Goal: Task Accomplishment & Management: Manage account settings

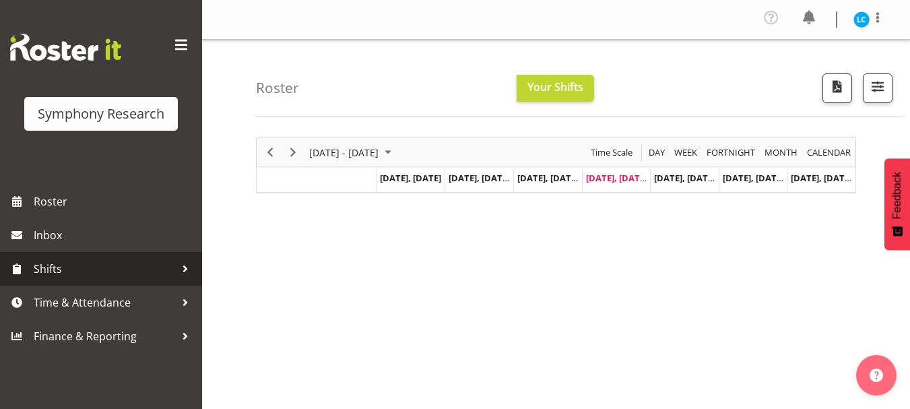
click at [75, 262] on span "Shifts" at bounding box center [104, 269] width 141 height 20
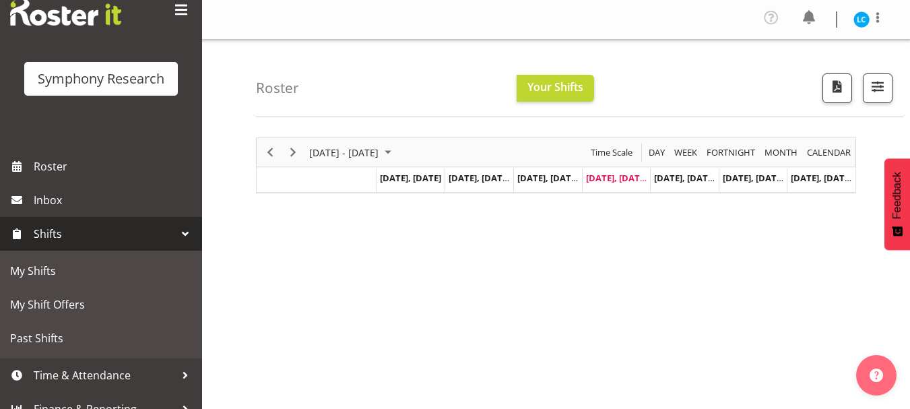
scroll to position [52, 0]
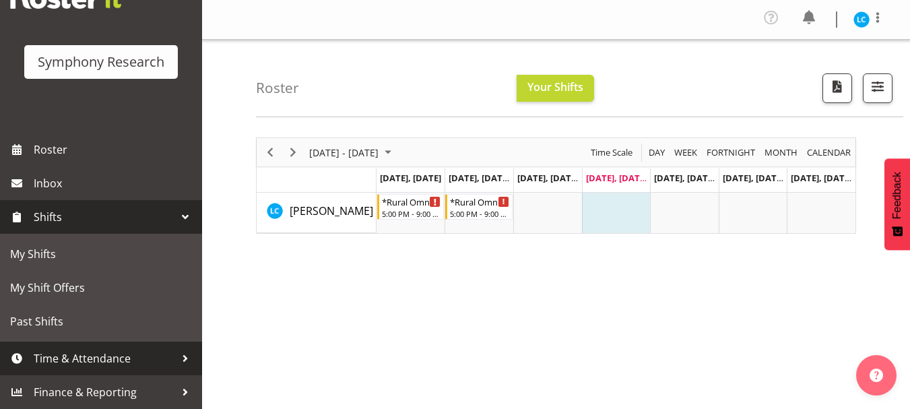
click at [65, 360] on span "Time & Attendance" at bounding box center [104, 358] width 141 height 20
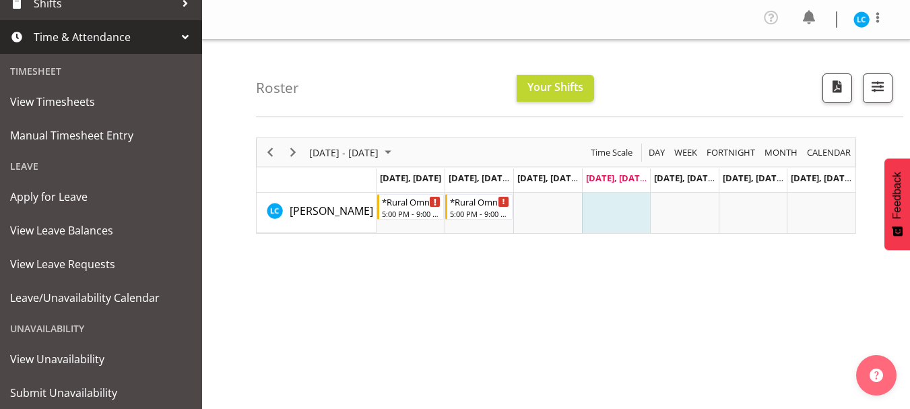
scroll to position [275, 0]
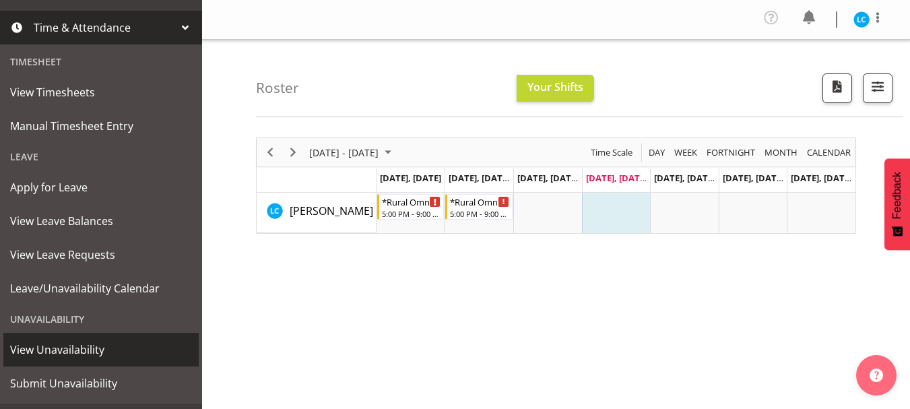
click at [71, 354] on span "View Unavailability" at bounding box center [101, 350] width 182 height 20
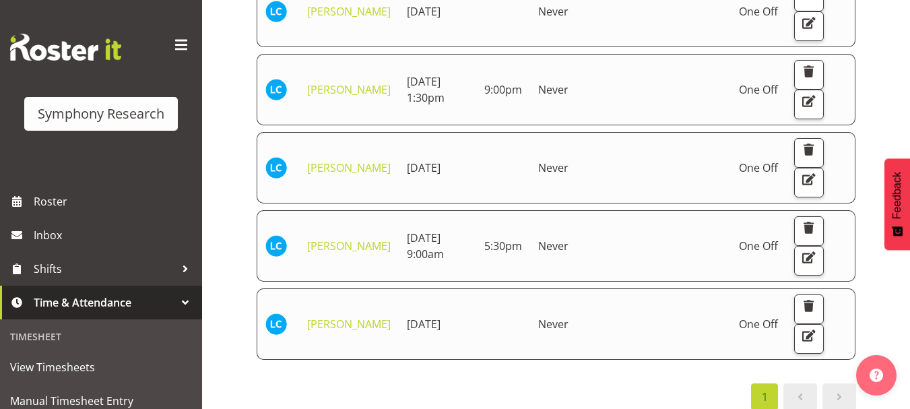
scroll to position [307, 0]
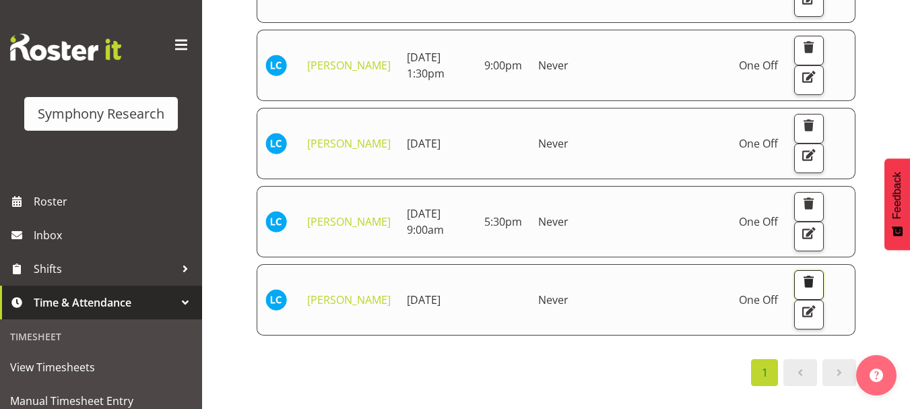
click at [818, 290] on span "button" at bounding box center [809, 282] width 18 height 18
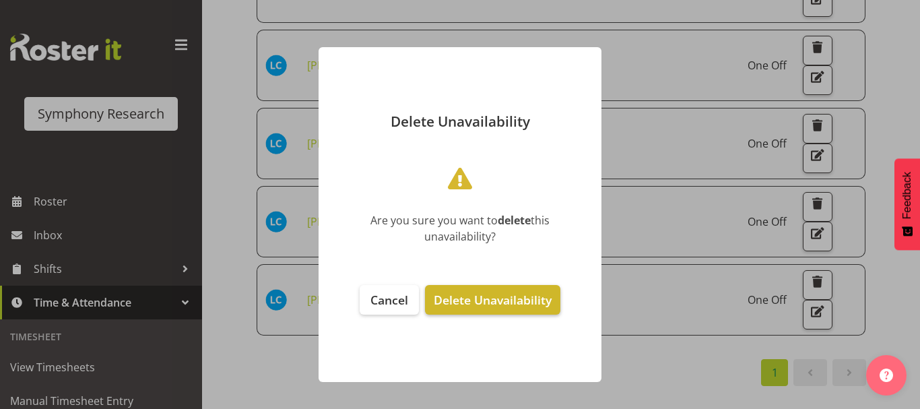
click at [459, 301] on span "Delete Unavailability" at bounding box center [493, 300] width 118 height 16
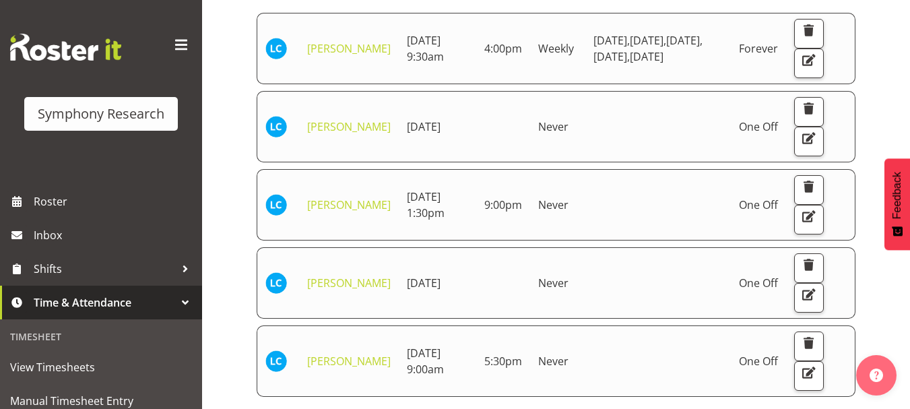
scroll to position [189, 0]
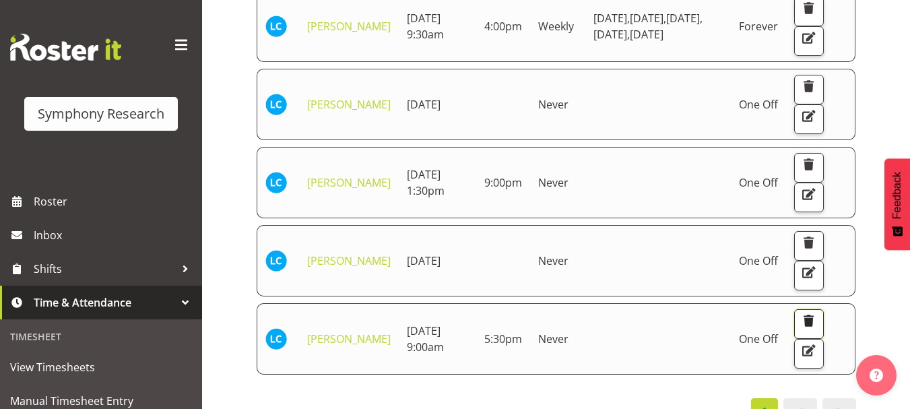
click at [812, 329] on span "button" at bounding box center [809, 321] width 18 height 18
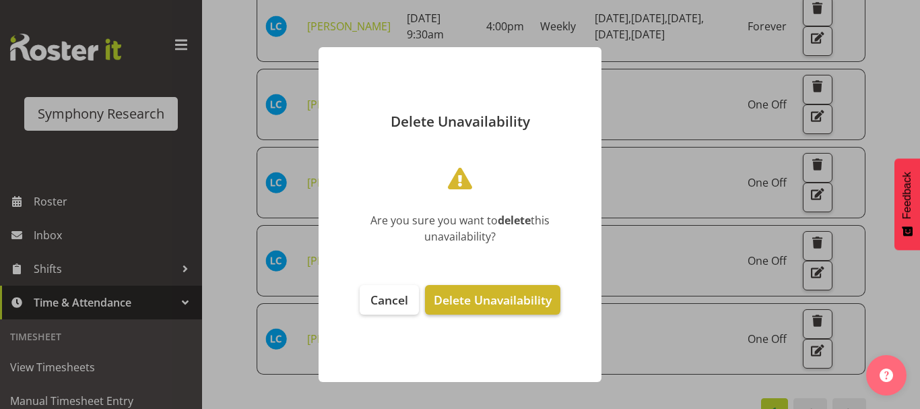
click at [457, 295] on span "Delete Unavailability" at bounding box center [493, 300] width 118 height 16
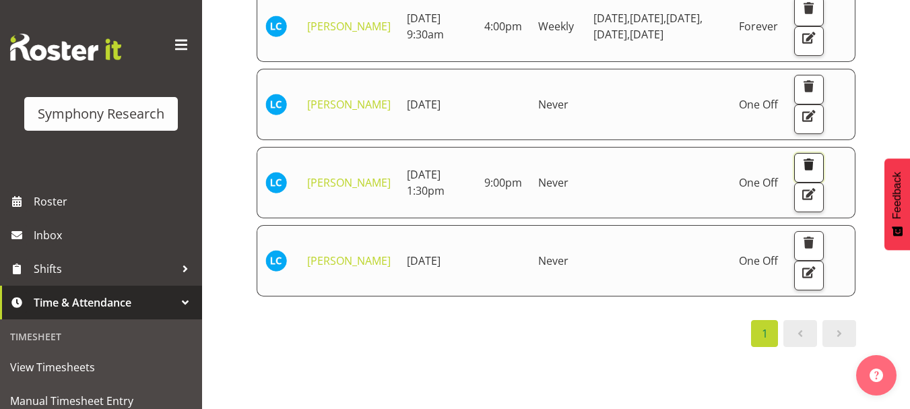
click at [814, 173] on span "button" at bounding box center [809, 165] width 18 height 18
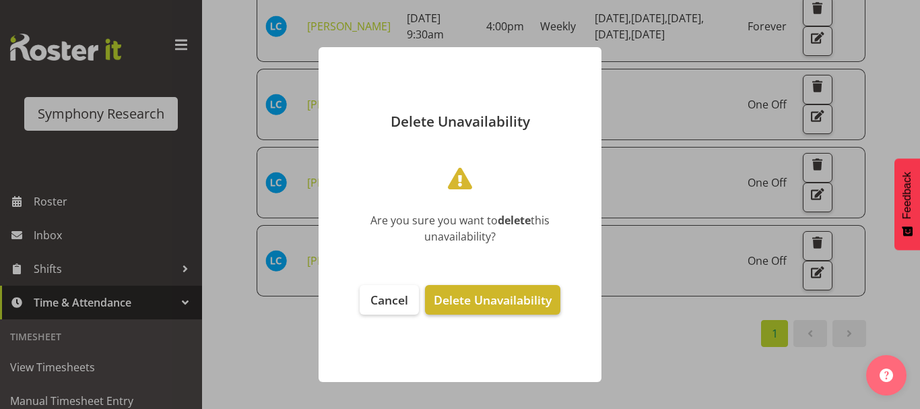
click at [511, 300] on span "Delete Unavailability" at bounding box center [493, 300] width 118 height 16
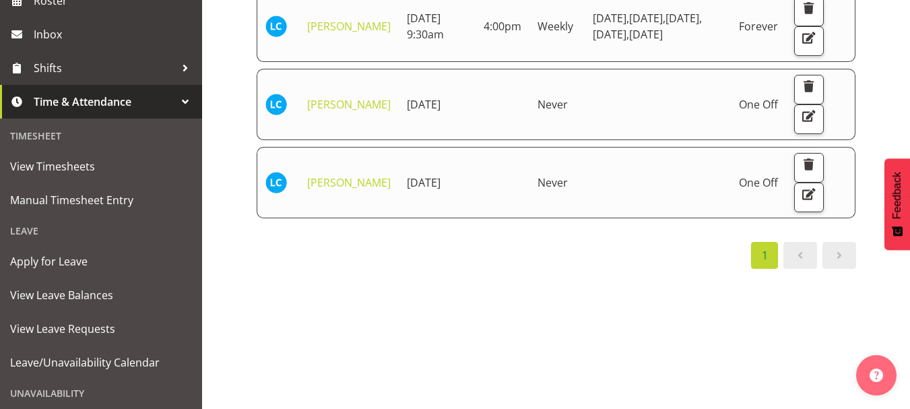
scroll to position [259, 0]
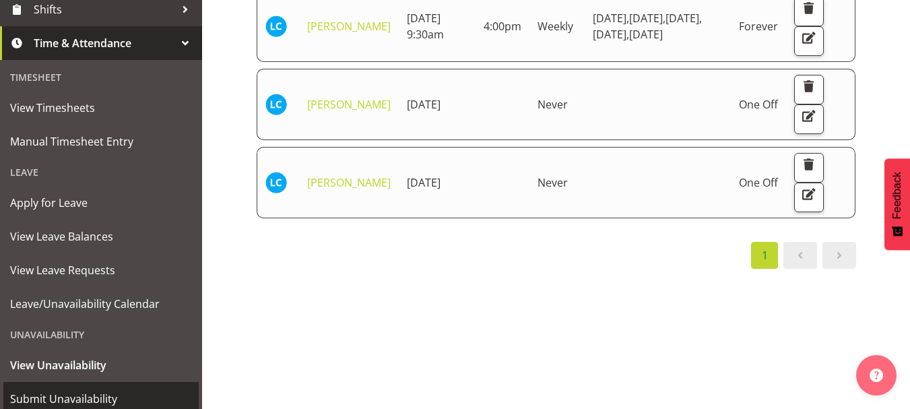
click at [70, 393] on span "Submit Unavailability" at bounding box center [101, 399] width 182 height 20
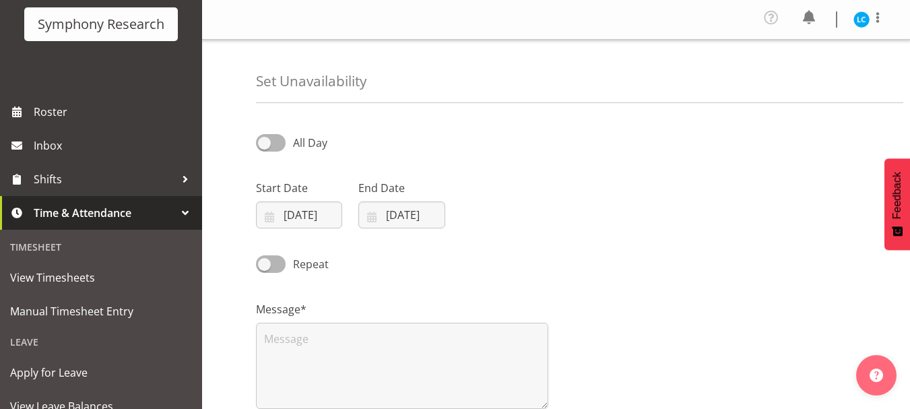
scroll to position [139, 0]
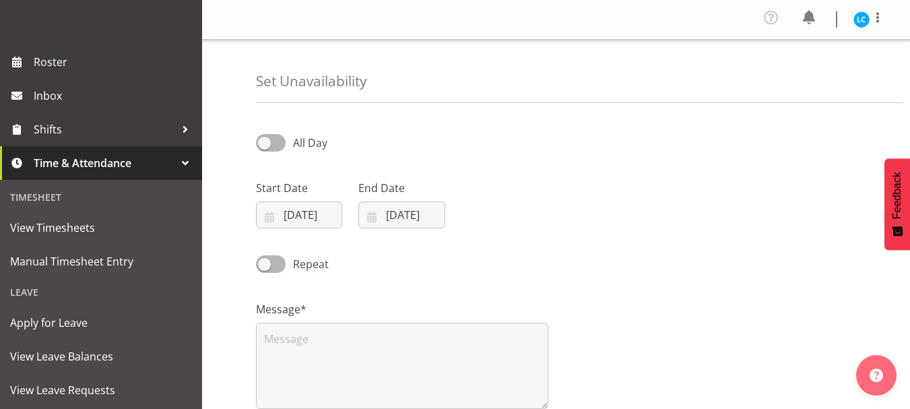
click at [175, 162] on div at bounding box center [185, 163] width 20 height 20
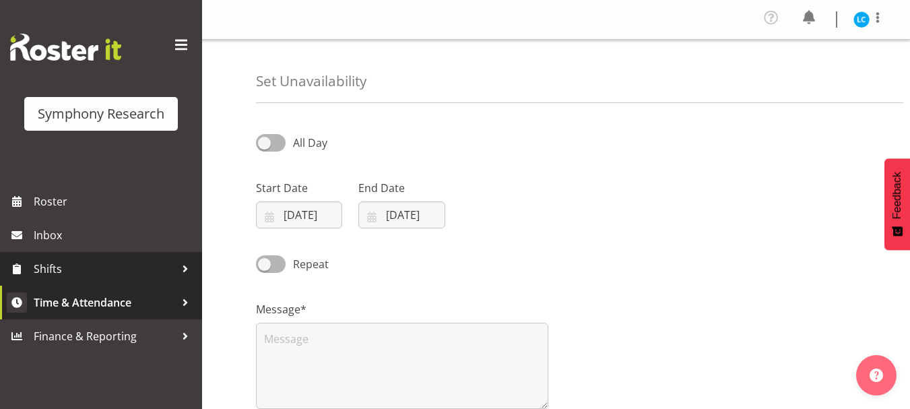
scroll to position [0, 0]
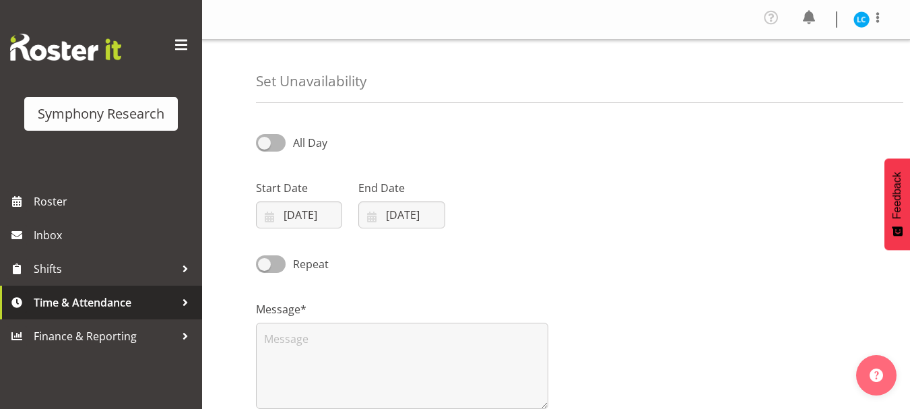
click at [111, 299] on span "Time & Attendance" at bounding box center [104, 302] width 141 height 20
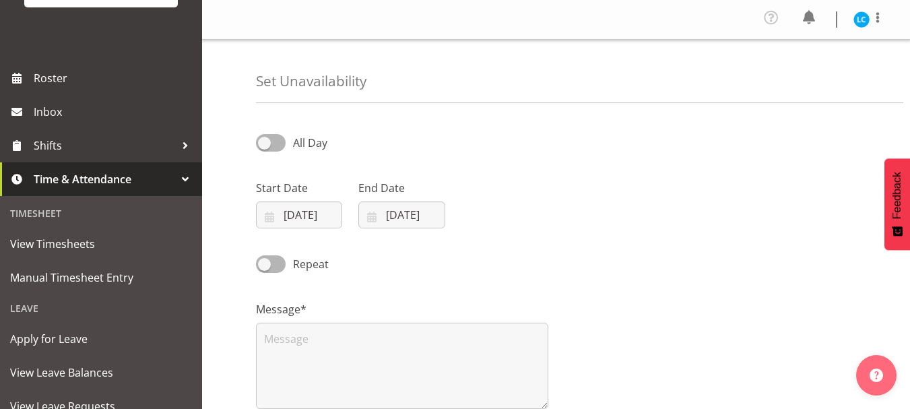
scroll to position [303, 0]
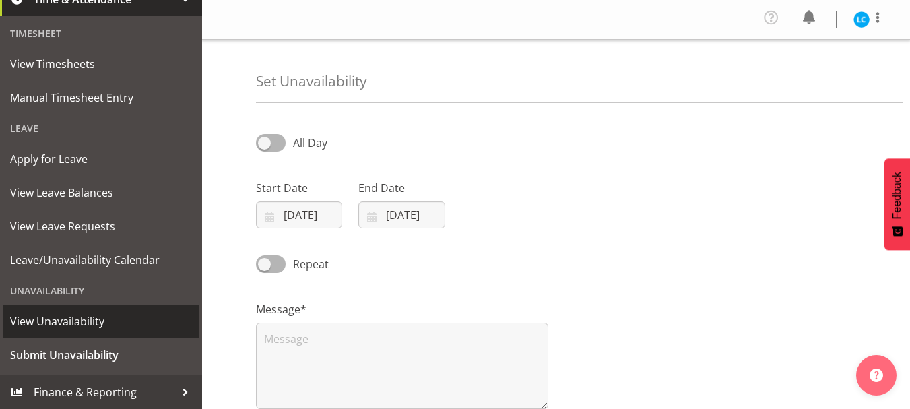
click at [85, 324] on span "View Unavailability" at bounding box center [101, 321] width 182 height 20
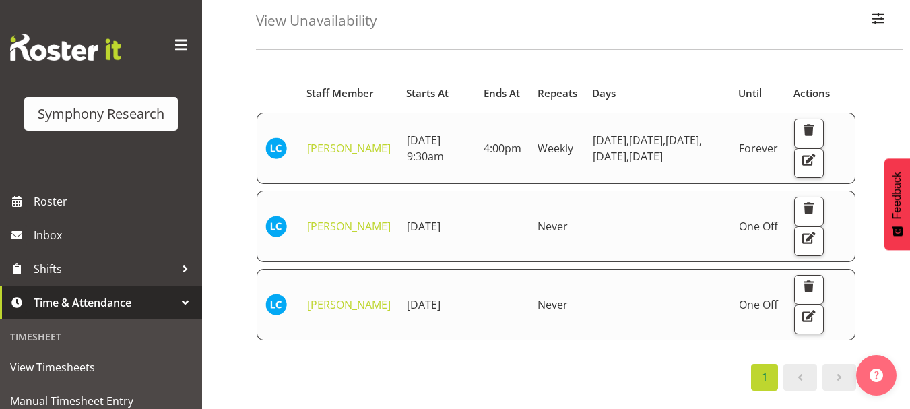
scroll to position [122, 0]
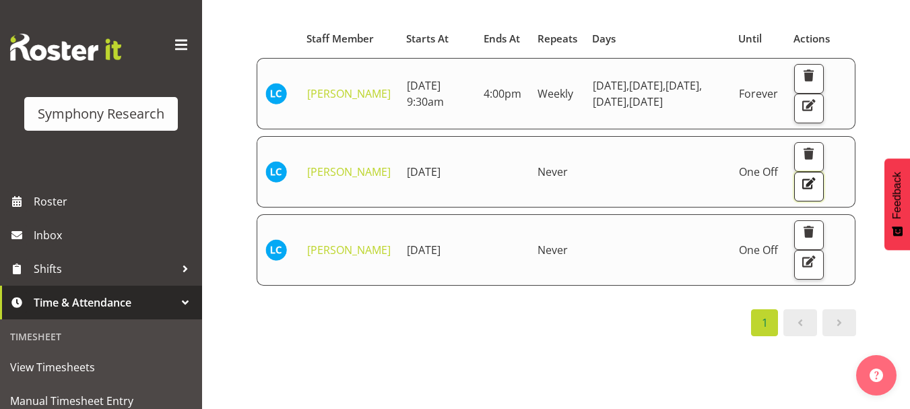
click at [818, 192] on span "button" at bounding box center [809, 183] width 18 height 18
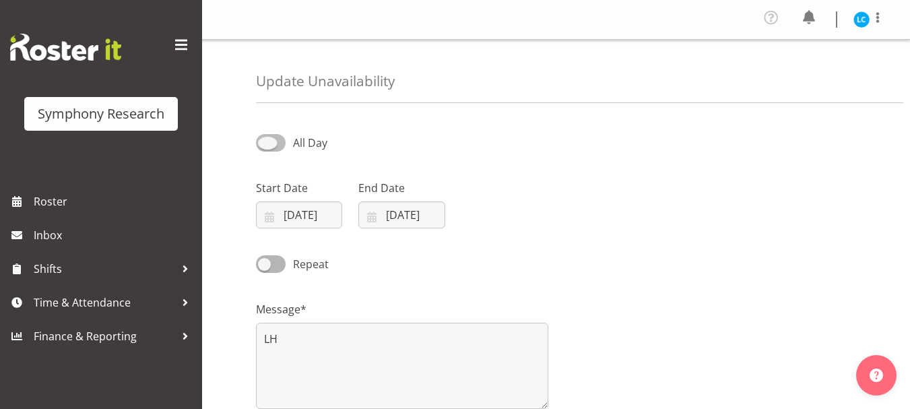
click at [263, 141] on span at bounding box center [271, 142] width 30 height 17
click at [263, 141] on input "All Day" at bounding box center [260, 142] width 9 height 9
checkbox input "true"
select select "16"
select select "5"
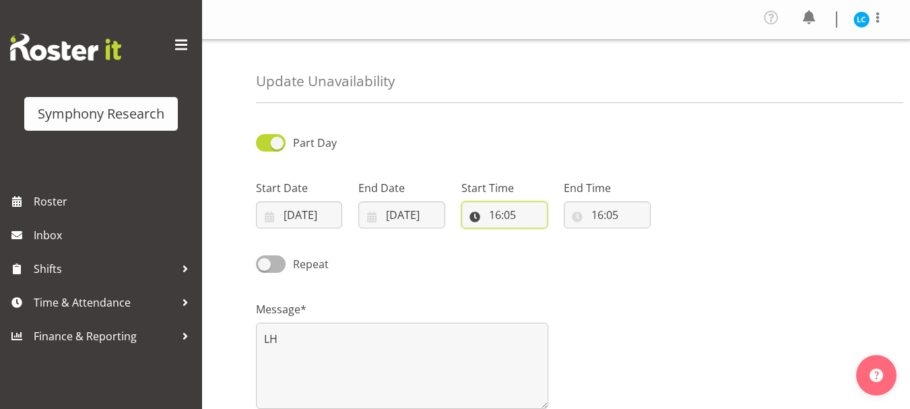
click at [494, 212] on input "16:05" at bounding box center [504, 214] width 86 height 27
click at [551, 247] on select "00 01 02 03 04 05 06 07 08 09 10 11 12 13 14 15 16 17 18 19 20 21 22 23" at bounding box center [553, 249] width 30 height 27
select select "17"
click at [538, 236] on select "00 01 02 03 04 05 06 07 08 09 10 11 12 13 14 15 16 17 18 19 20 21 22 23" at bounding box center [553, 249] width 30 height 27
type input "17:05"
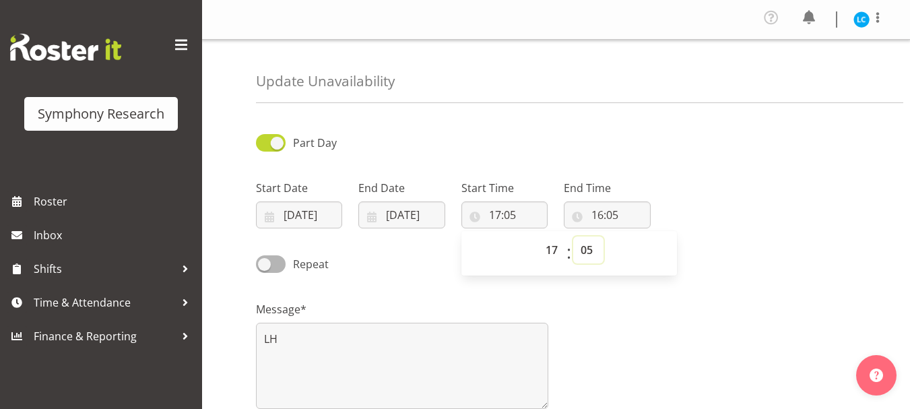
click at [588, 247] on select "00 01 02 03 04 05 06 07 08 09 10 11 12 13 14 15 16 17 18 19 20 21 22 23 24 25 2…" at bounding box center [588, 249] width 30 height 27
select select "0"
click at [573, 236] on select "00 01 02 03 04 05 06 07 08 09 10 11 12 13 14 15 16 17 18 19 20 21 22 23 24 25 2…" at bounding box center [588, 249] width 30 height 27
type input "17:00"
click at [597, 216] on input "16:05" at bounding box center [607, 214] width 86 height 27
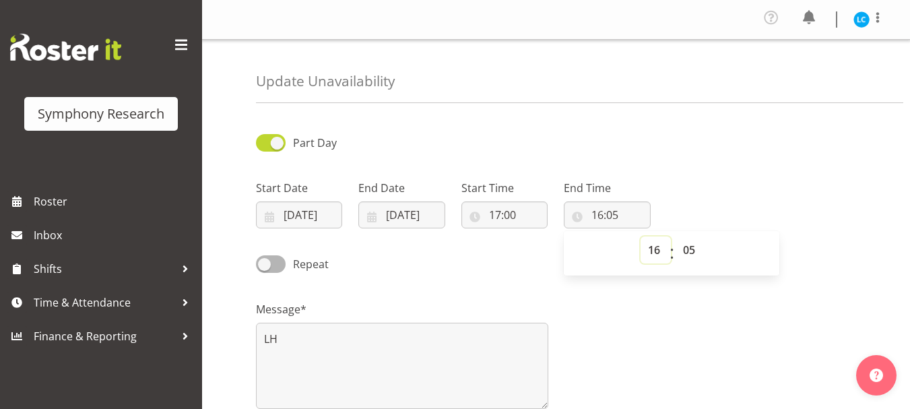
click at [657, 252] on select "00 01 02 03 04 05 06 07 08 09 10 11 12 13 14 15 16 17 18 19 20 21 22 23" at bounding box center [656, 249] width 30 height 27
select select "21"
click at [641, 236] on select "00 01 02 03 04 05 06 07 08 09 10 11 12 13 14 15 16 17 18 19 20 21 22 23" at bounding box center [656, 249] width 30 height 27
type input "21:05"
click at [688, 253] on select "00 01 02 03 04 05 06 07 08 09 10 11 12 13 14 15 16 17 18 19 20 21 22 23 24 25 2…" at bounding box center [691, 249] width 30 height 27
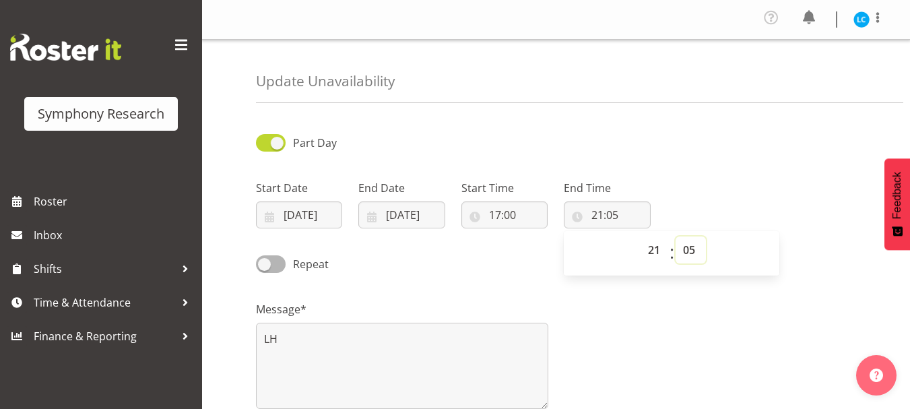
select select "0"
click at [676, 236] on select "00 01 02 03 04 05 06 07 08 09 10 11 12 13 14 15 16 17 18 19 20 21 22 23 24 25 2…" at bounding box center [691, 249] width 30 height 27
type input "21:00"
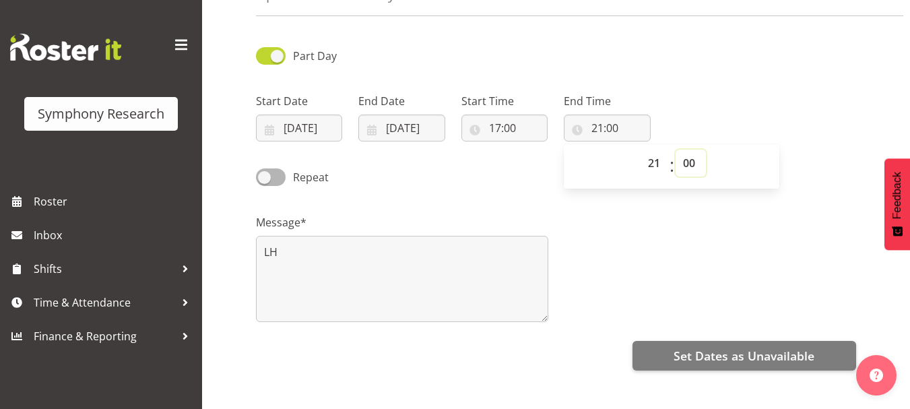
scroll to position [210, 0]
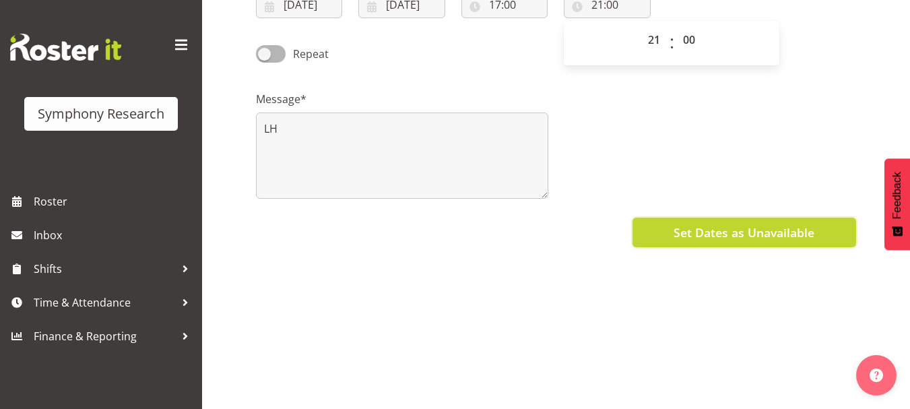
click at [793, 238] on span "Set Dates as Unavailable" at bounding box center [744, 233] width 141 height 18
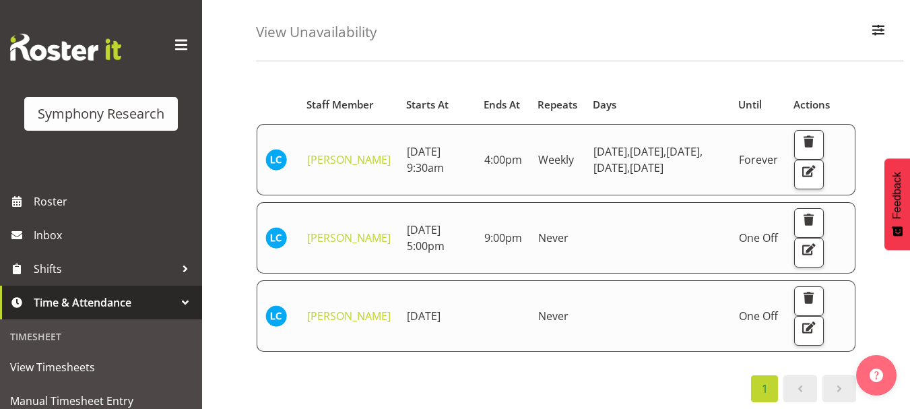
scroll to position [94, 0]
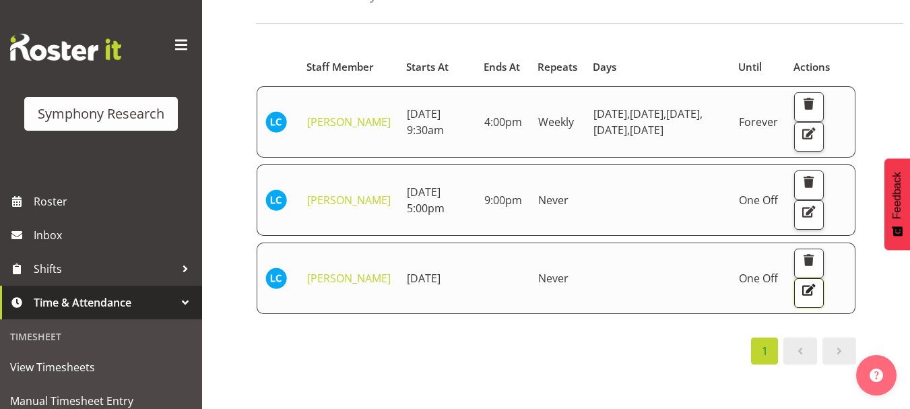
click at [807, 308] on button "button" at bounding box center [809, 293] width 30 height 30
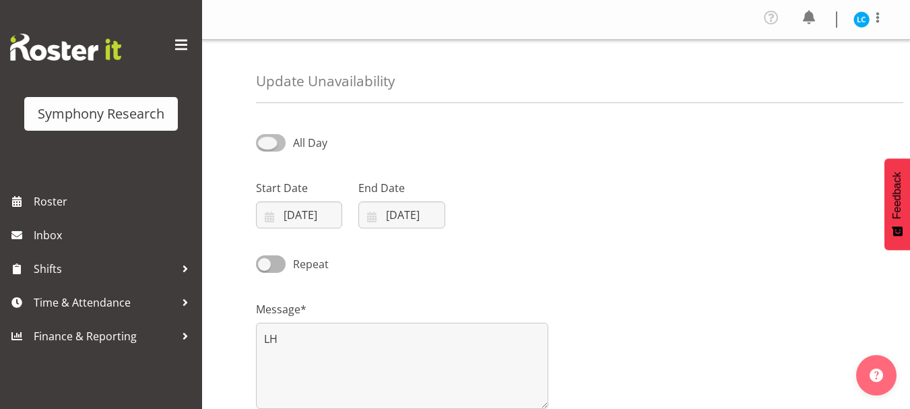
click at [267, 143] on span at bounding box center [271, 142] width 30 height 17
click at [265, 143] on input "All Day" at bounding box center [260, 142] width 9 height 9
checkbox input "true"
select select "16"
select select "5"
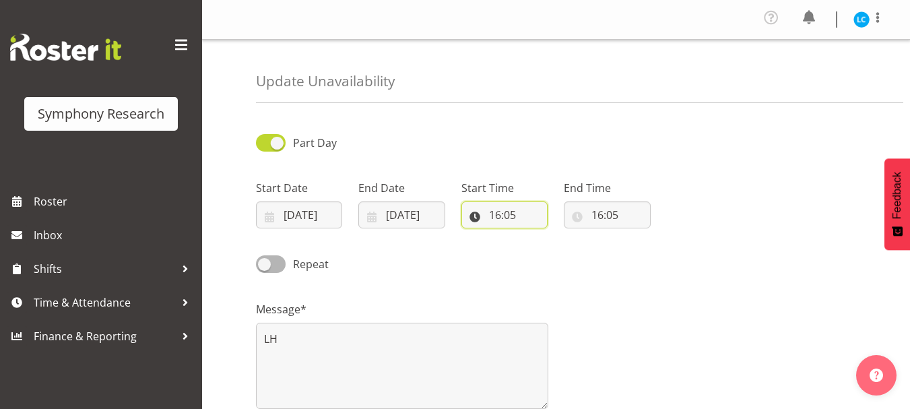
click at [506, 212] on input "16:05" at bounding box center [504, 214] width 86 height 27
click at [552, 248] on select "00 01 02 03 04 05 06 07 08 09 10 11 12 13 14 15 16 17 18 19 20 21 22 23" at bounding box center [553, 249] width 30 height 27
select select "17"
click at [538, 236] on select "00 01 02 03 04 05 06 07 08 09 10 11 12 13 14 15 16 17 18 19 20 21 22 23" at bounding box center [553, 249] width 30 height 27
type input "17:05"
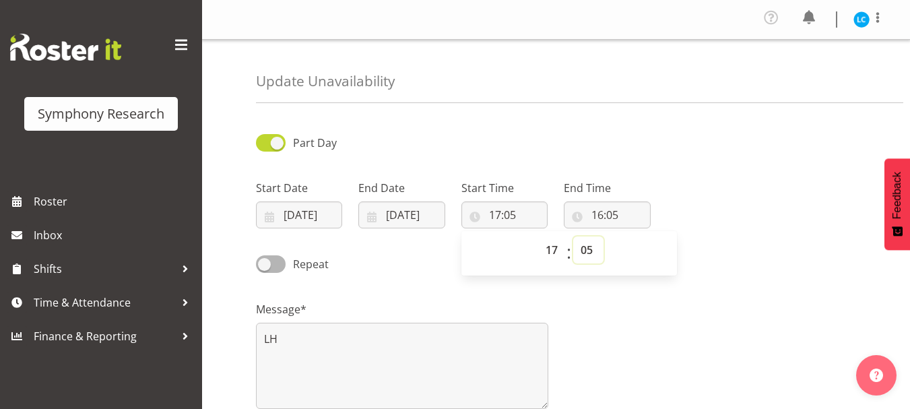
click at [588, 251] on select "00 01 02 03 04 05 06 07 08 09 10 11 12 13 14 15 16 17 18 19 20 21 22 23 24 25 2…" at bounding box center [588, 249] width 30 height 27
select select "0"
click at [573, 236] on select "00 01 02 03 04 05 06 07 08 09 10 11 12 13 14 15 16 17 18 19 20 21 22 23 24 25 2…" at bounding box center [588, 249] width 30 height 27
type input "17:00"
click at [604, 210] on input "16:05" at bounding box center [607, 214] width 86 height 27
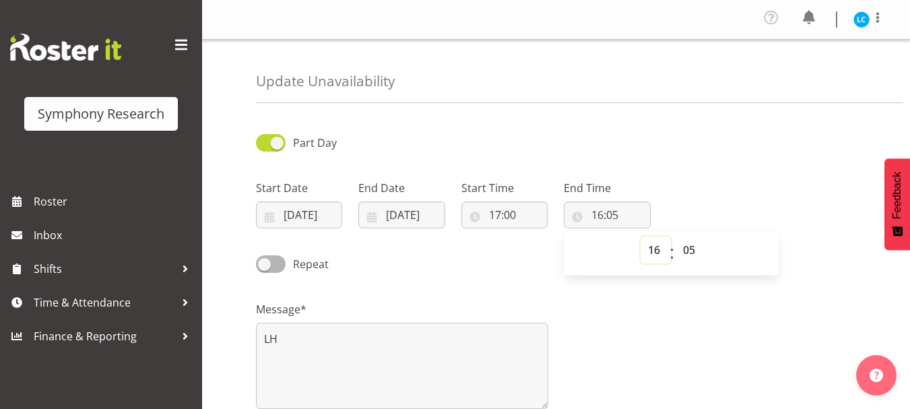
click at [658, 247] on select "00 01 02 03 04 05 06 07 08 09 10 11 12 13 14 15 16 17 18 19 20 21 22 23" at bounding box center [656, 249] width 30 height 27
select select "21"
click at [641, 236] on select "00 01 02 03 04 05 06 07 08 09 10 11 12 13 14 15 16 17 18 19 20 21 22 23" at bounding box center [656, 249] width 30 height 27
type input "21:05"
click at [688, 251] on select "00 01 02 03 04 05 06 07 08 09 10 11 12 13 14 15 16 17 18 19 20 21 22 23 24 25 2…" at bounding box center [691, 249] width 30 height 27
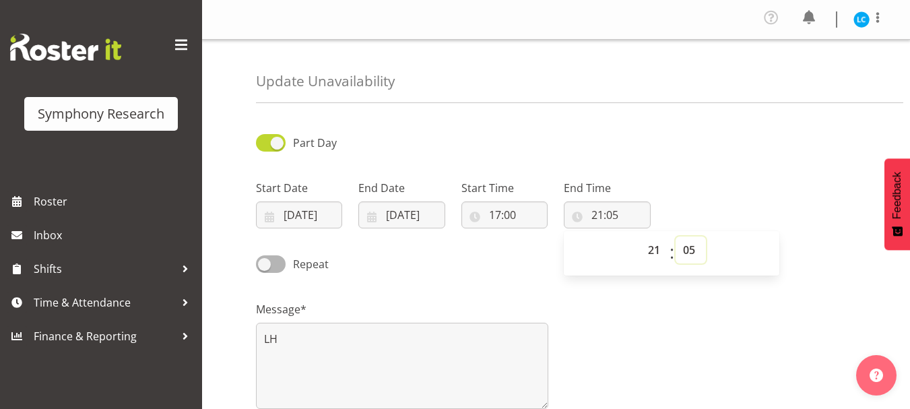
select select "0"
click at [676, 236] on select "00 01 02 03 04 05 06 07 08 09 10 11 12 13 14 15 16 17 18 19 20 21 22 23 24 25 2…" at bounding box center [691, 249] width 30 height 27
type input "21:00"
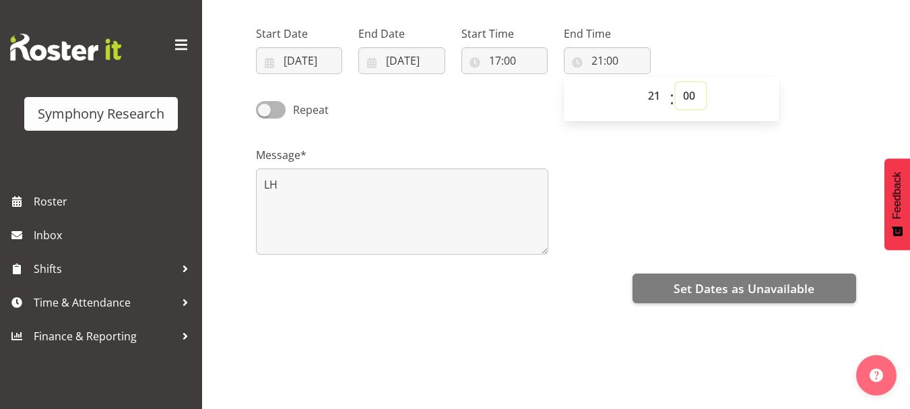
scroll to position [160, 0]
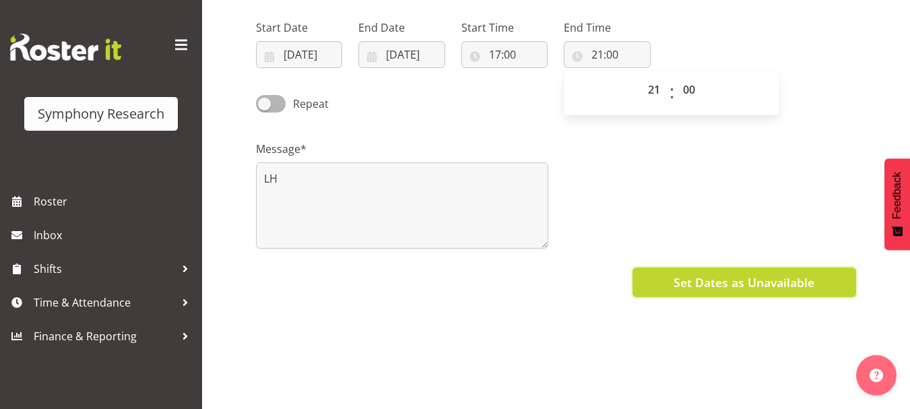
click at [773, 278] on span "Set Dates as Unavailable" at bounding box center [744, 282] width 141 height 18
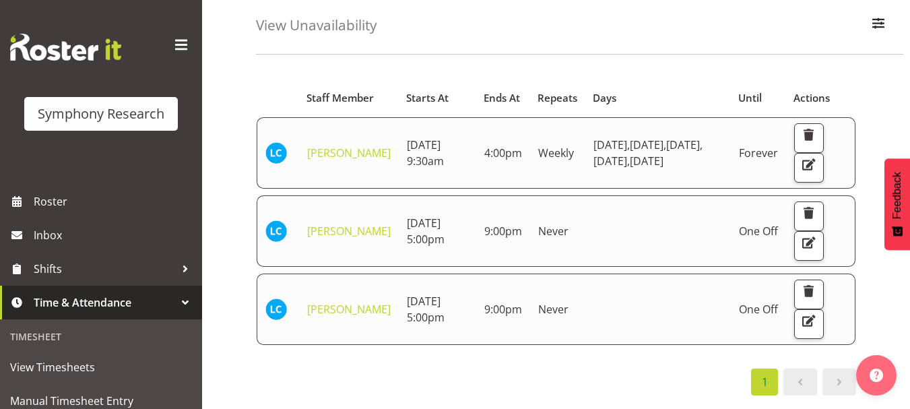
scroll to position [70, 0]
